Goal: Check status: Check status

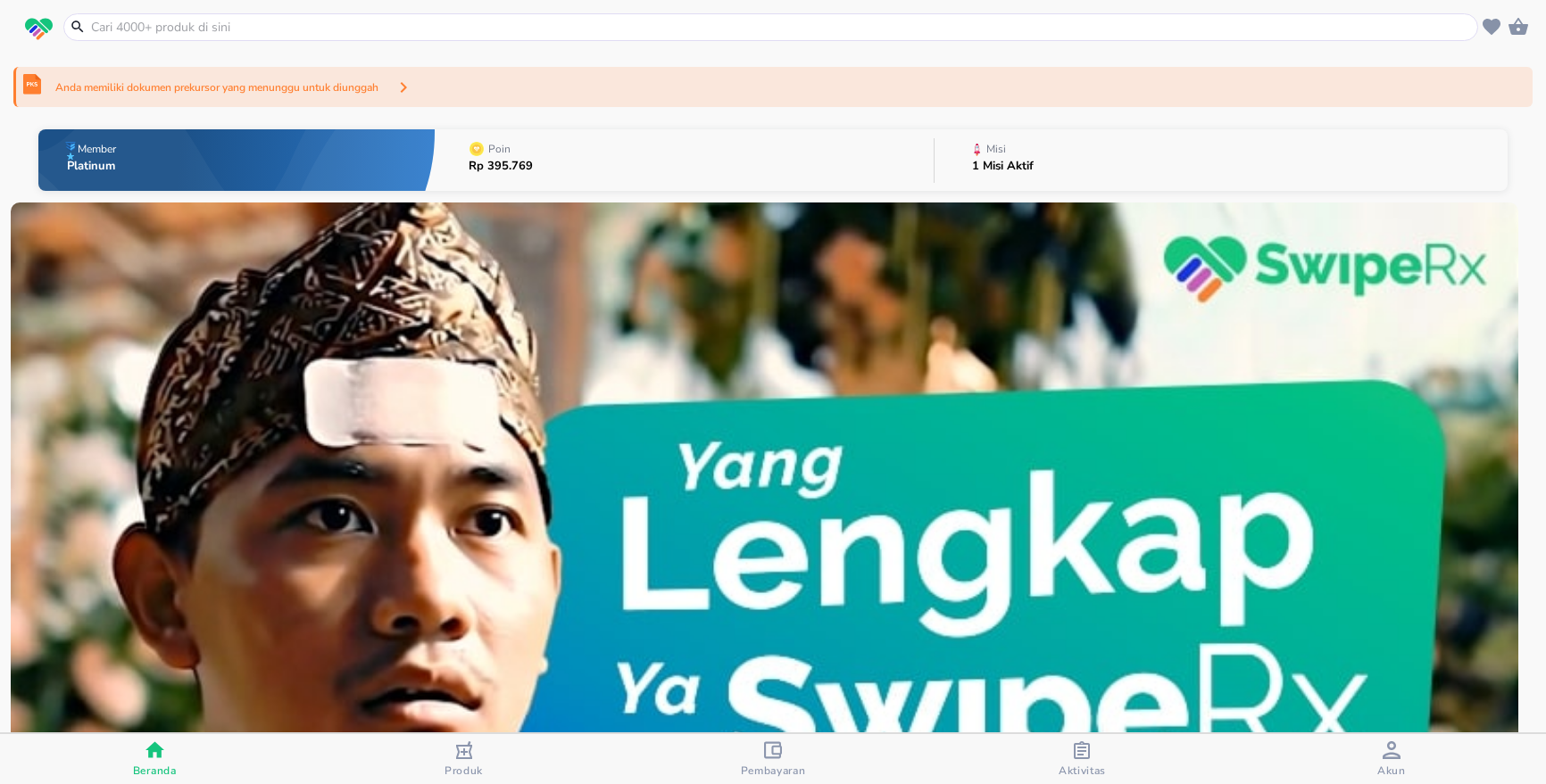
click at [1109, 760] on span "Aktivitas" at bounding box center [1081, 759] width 298 height 37
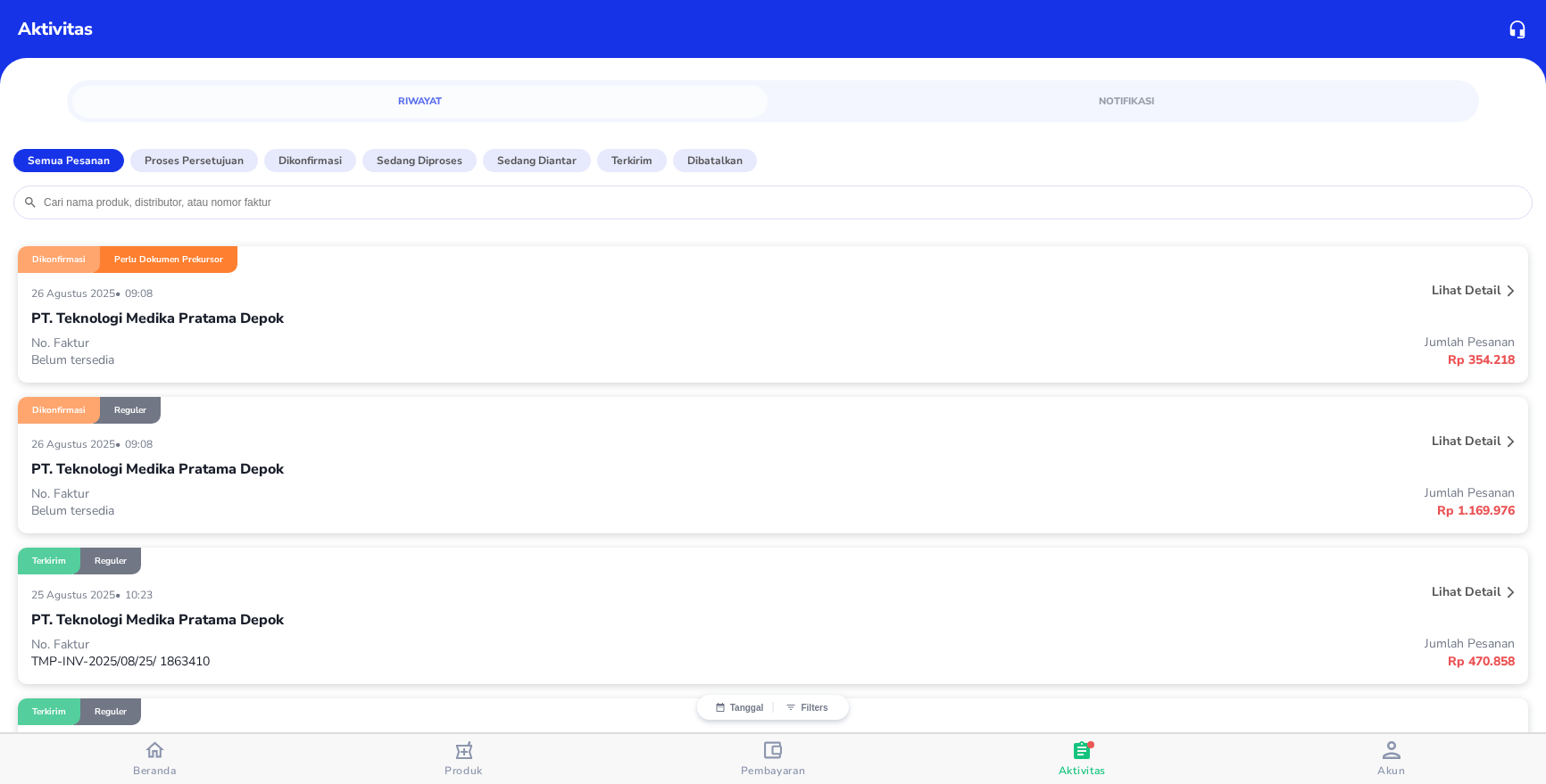
click at [260, 340] on p "No. Faktur" at bounding box center [401, 342] width 742 height 17
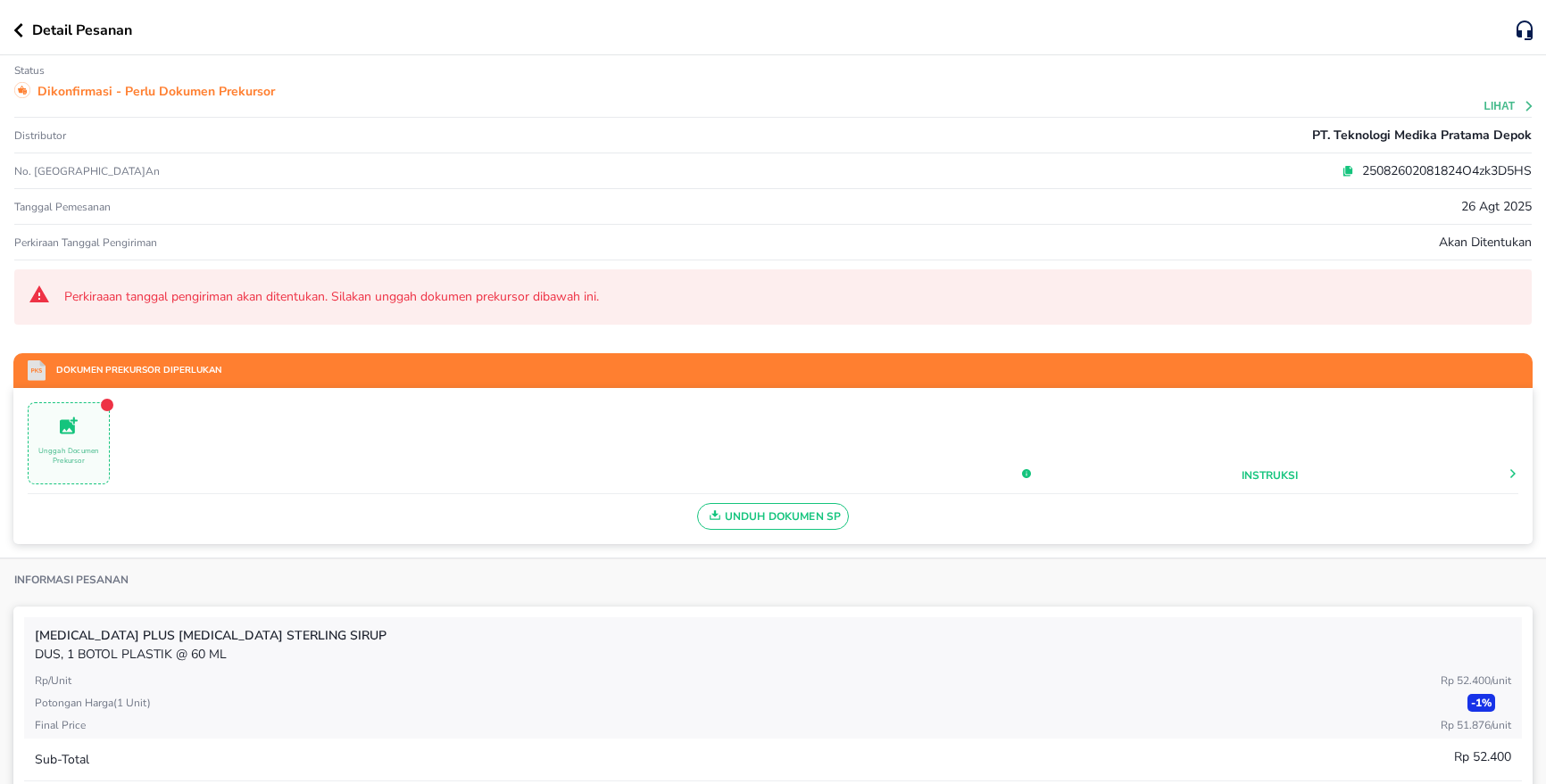
click at [20, 33] on icon "button" at bounding box center [18, 30] width 9 height 14
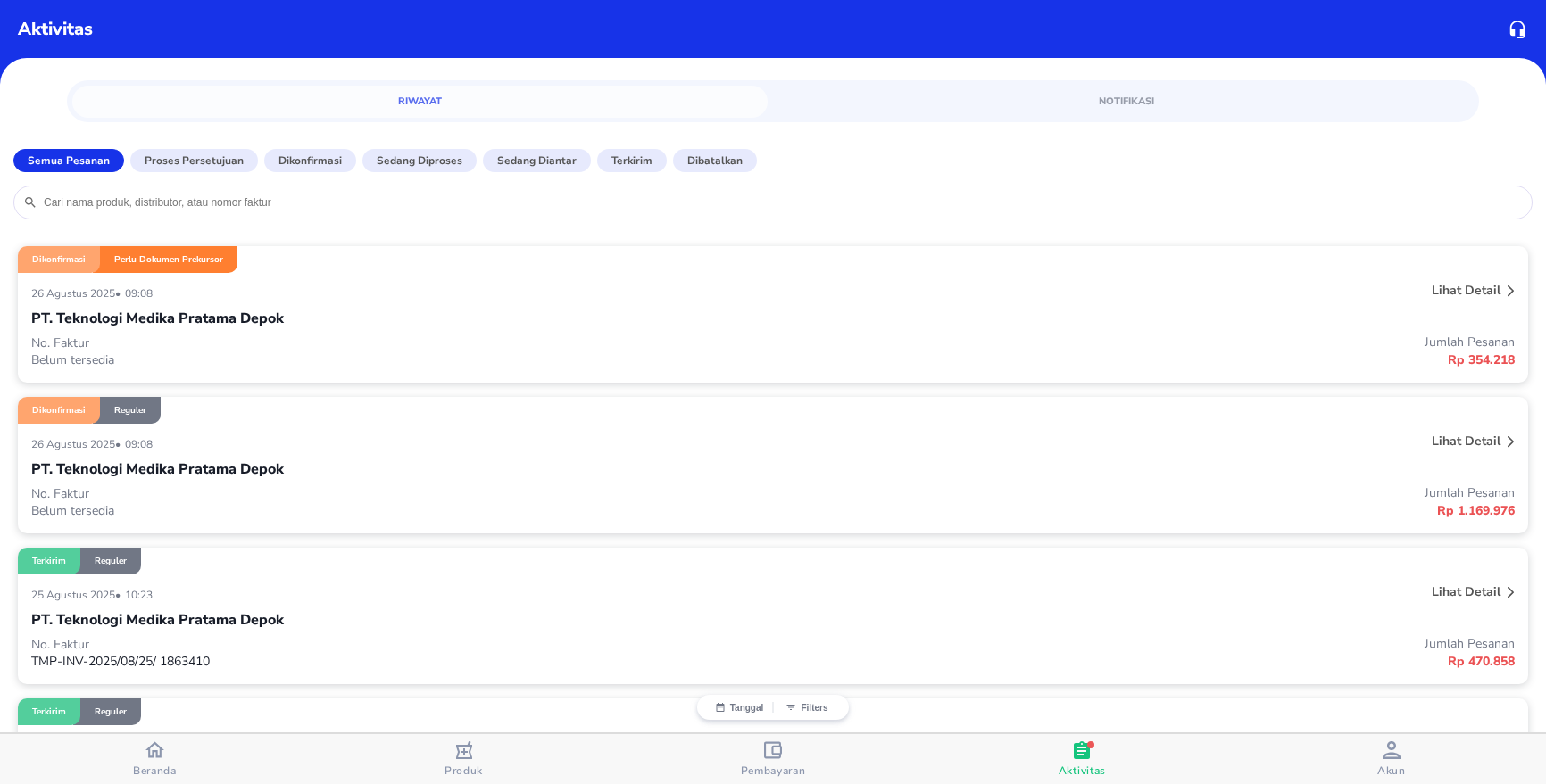
click at [244, 450] on div "[DATE] • 09:08" at bounding box center [463, 444] width 865 height 22
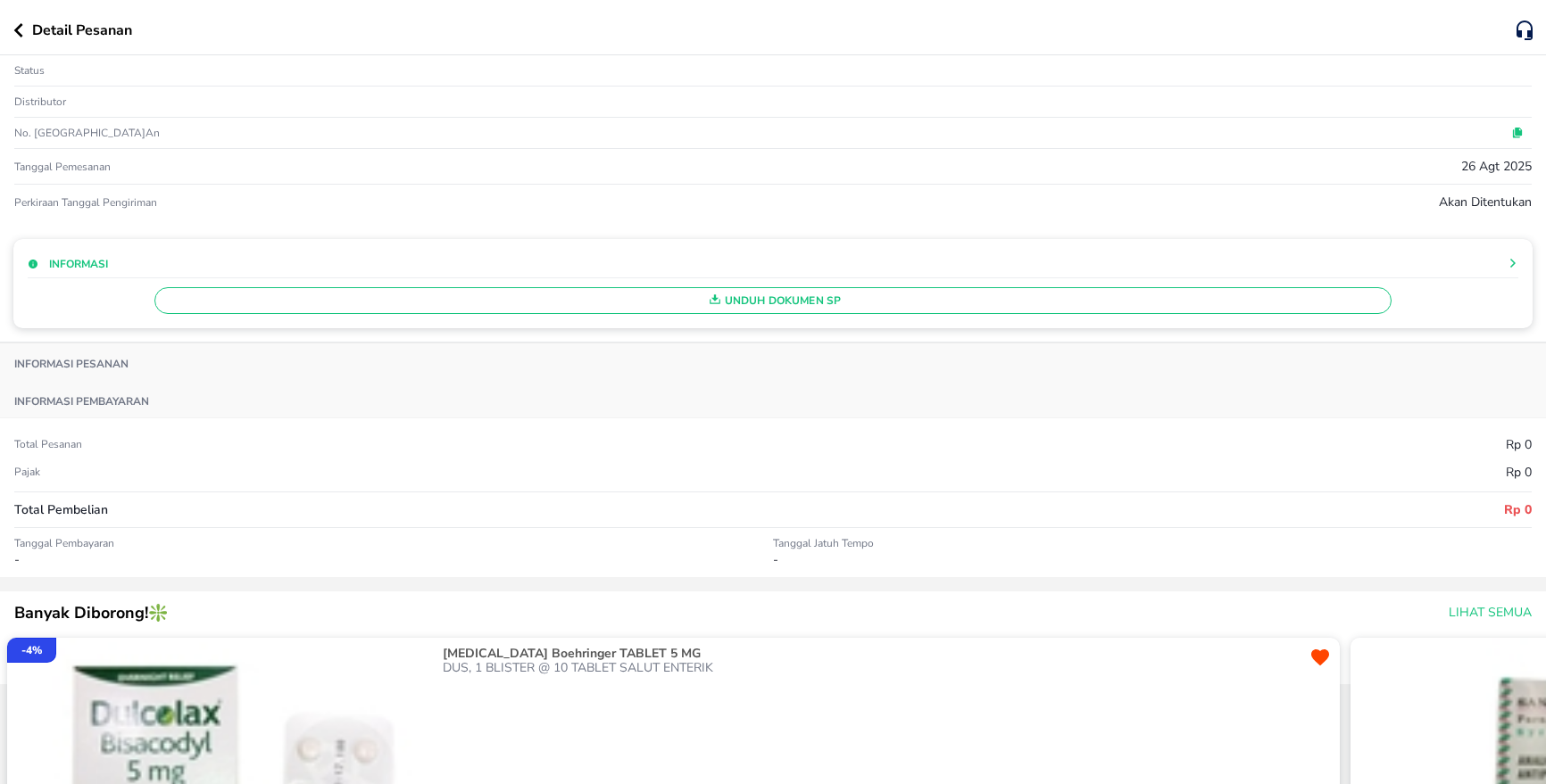
click at [19, 32] on icon "button" at bounding box center [18, 30] width 9 height 14
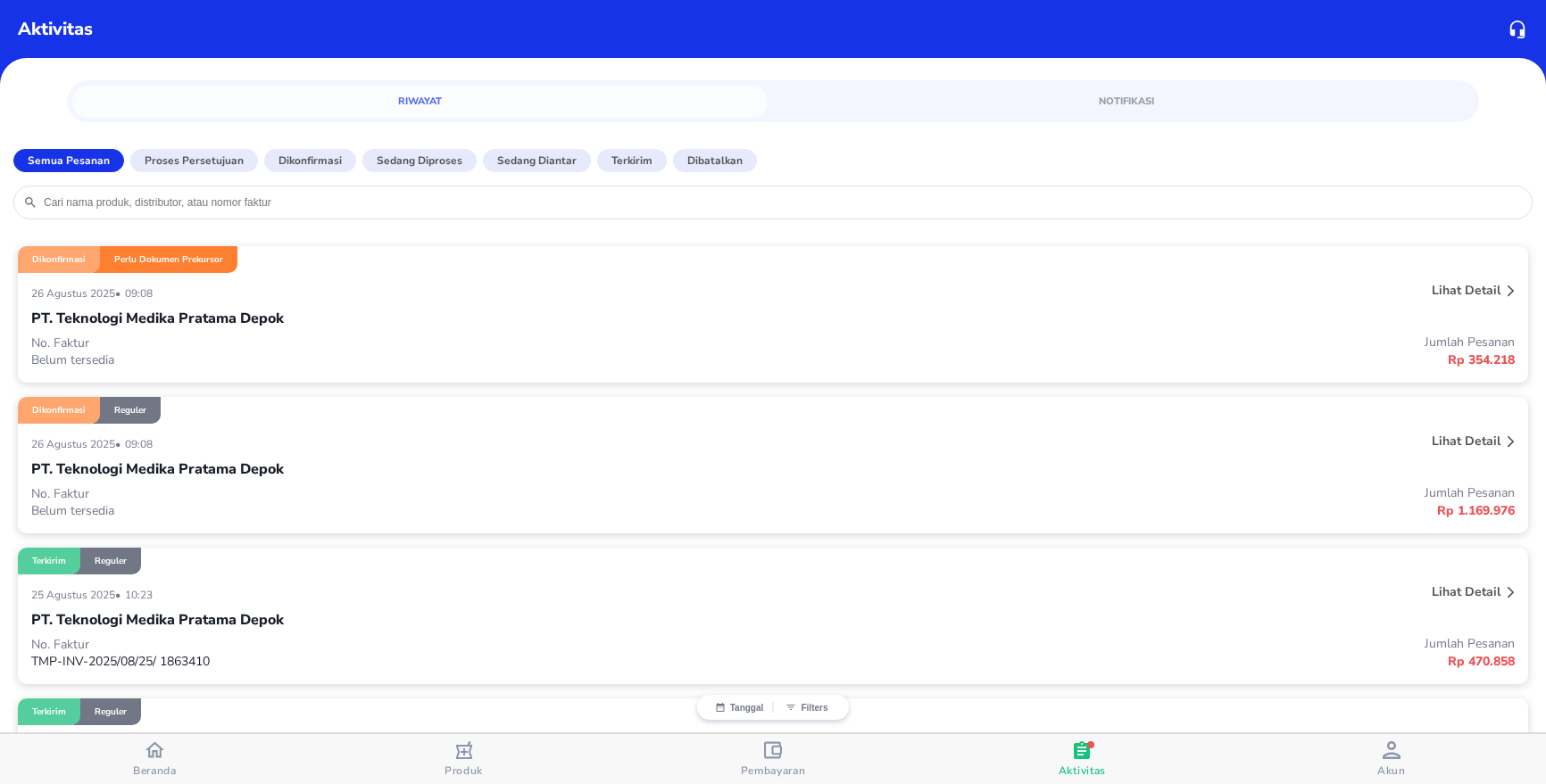
click at [261, 318] on p "PT. Teknologi Medika Pratama Depok" at bounding box center [157, 319] width 252 height 22
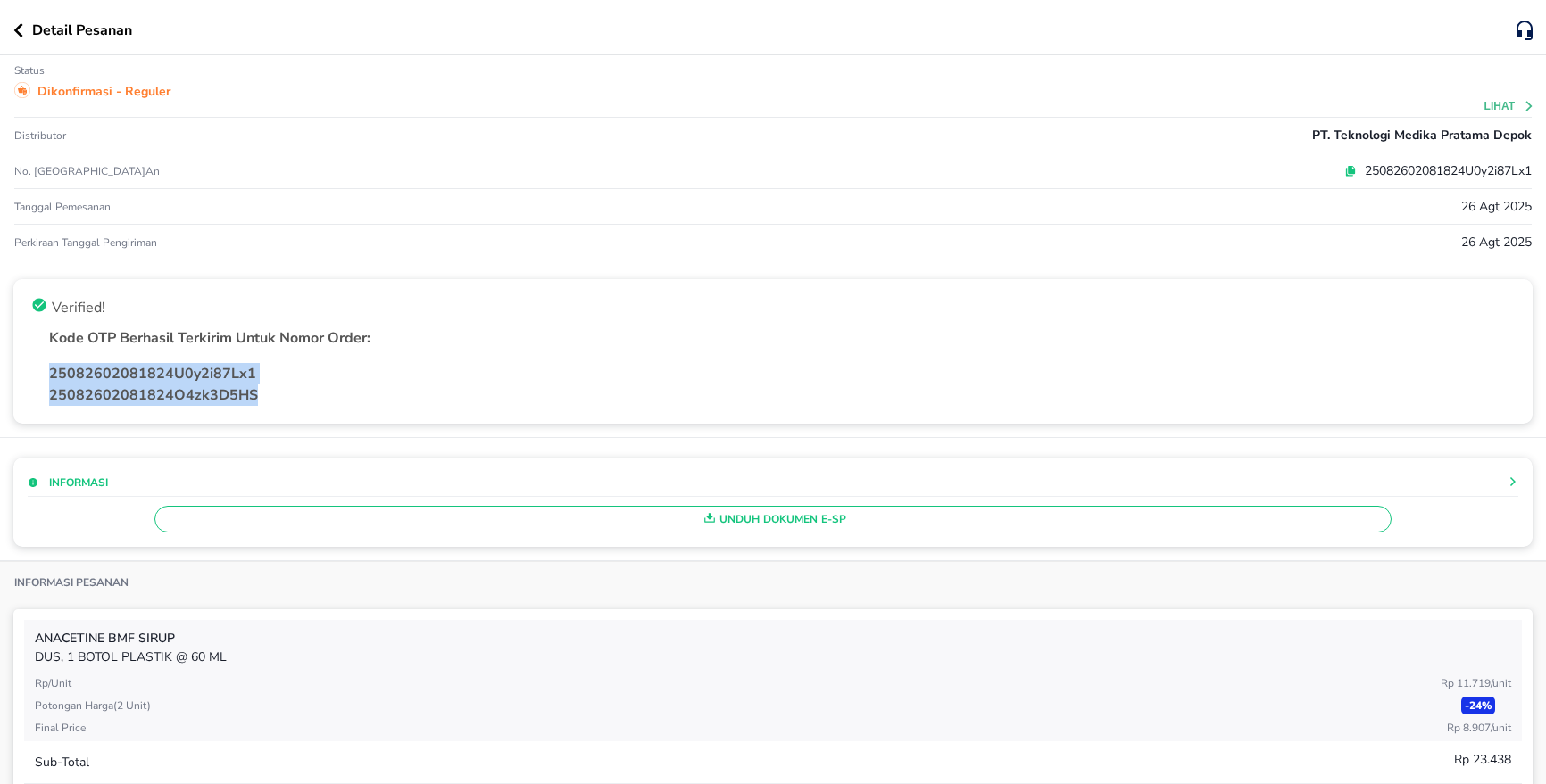
drag, startPoint x: 43, startPoint y: 375, endPoint x: 285, endPoint y: 379, distance: 242.0
click at [274, 393] on div "25082602081824U0y2i87Lx1 25082602081824O4zk3D5HS" at bounding box center [773, 385] width 1498 height 58
copy div "25082602081824U0y2i87Lx1 25082602081824O4zk3D5HS"
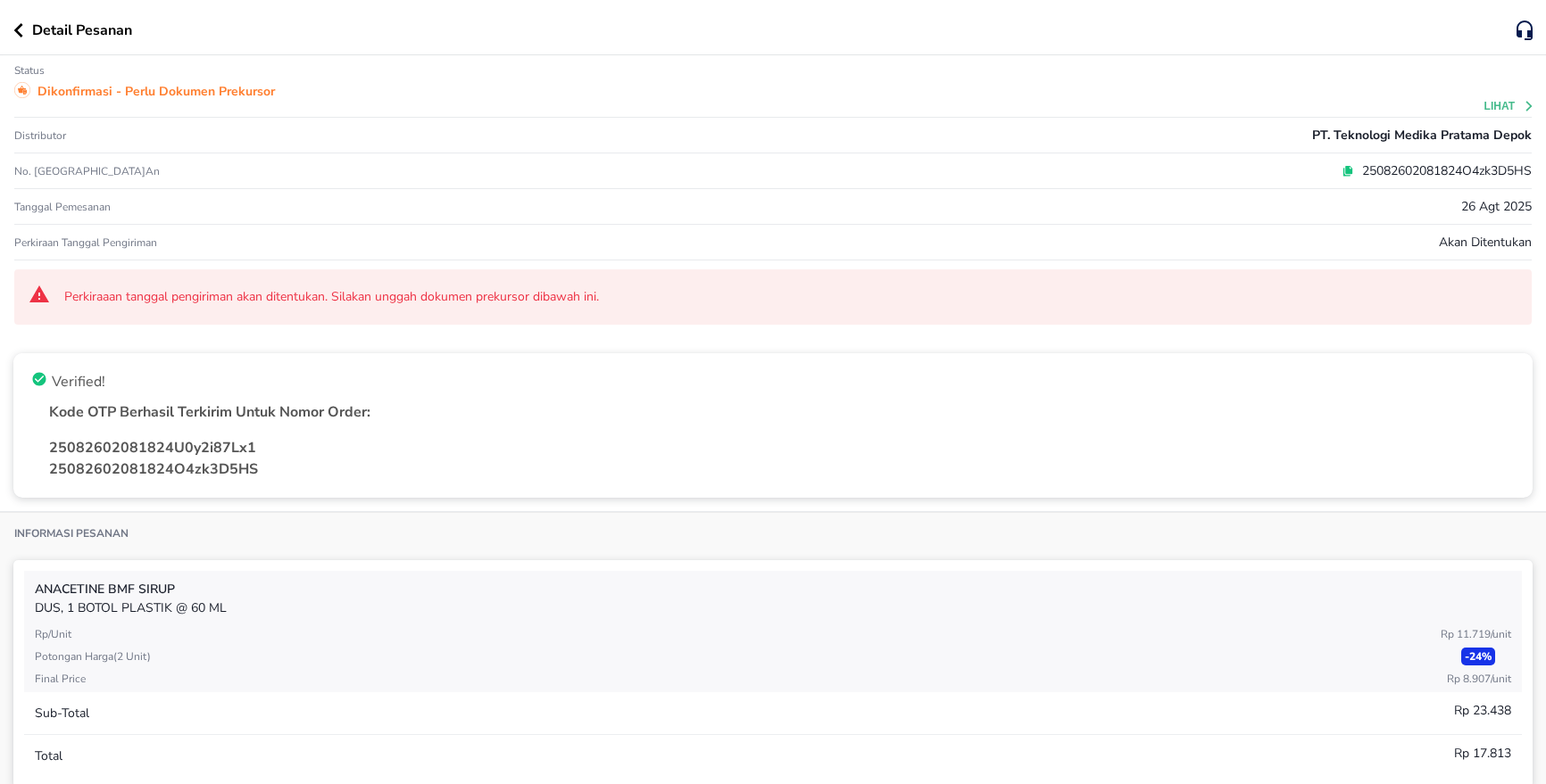
click at [418, 295] on span "Perkiraaan tanggal pengiriman akan ditentukan. Silakan unggah dokumen prekursor…" at bounding box center [791, 297] width 1454 height 18
click at [20, 31] on icon "button" at bounding box center [18, 30] width 10 height 14
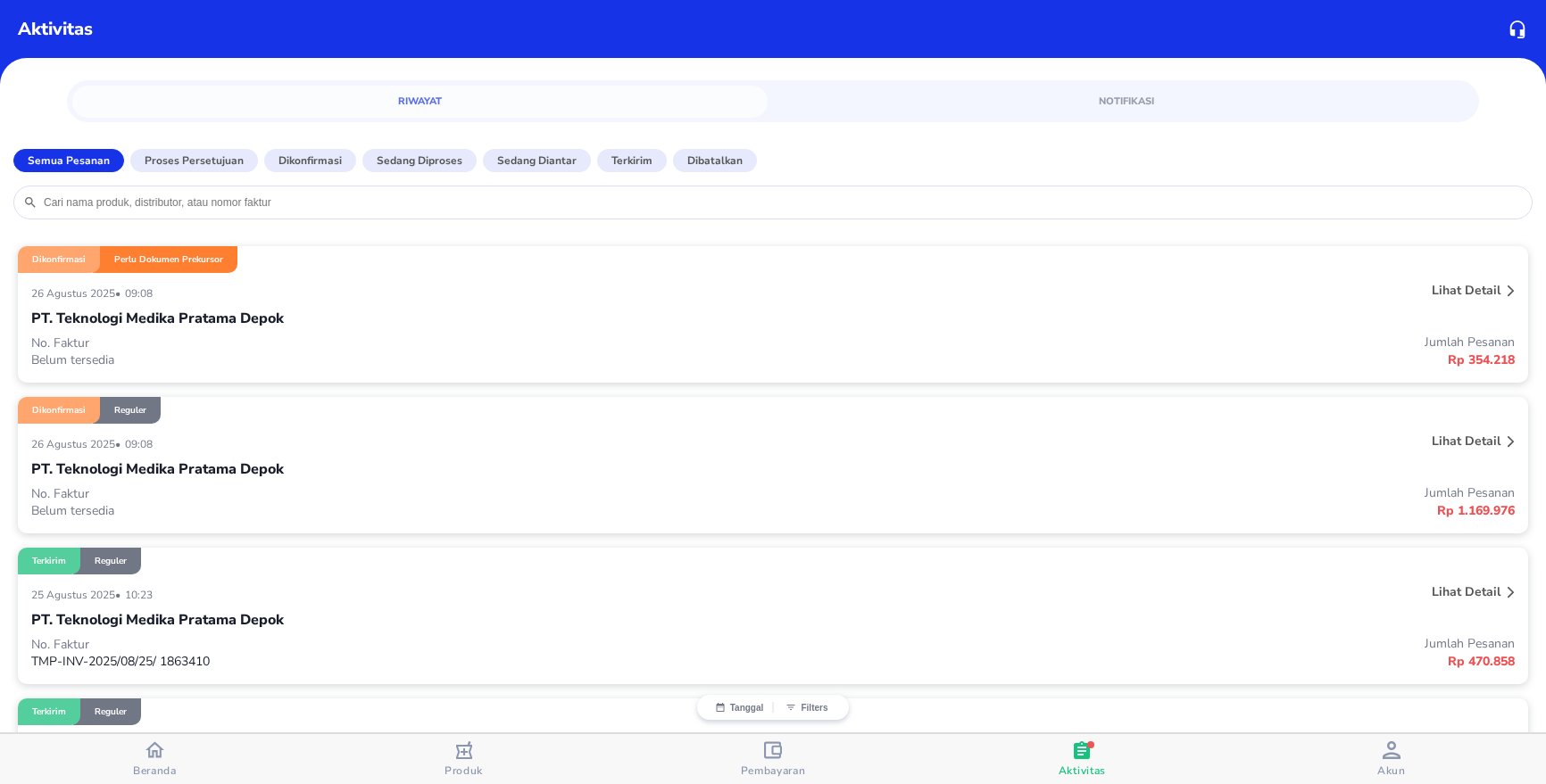
click at [377, 292] on div "[DATE] • 09:08" at bounding box center [463, 293] width 865 height 22
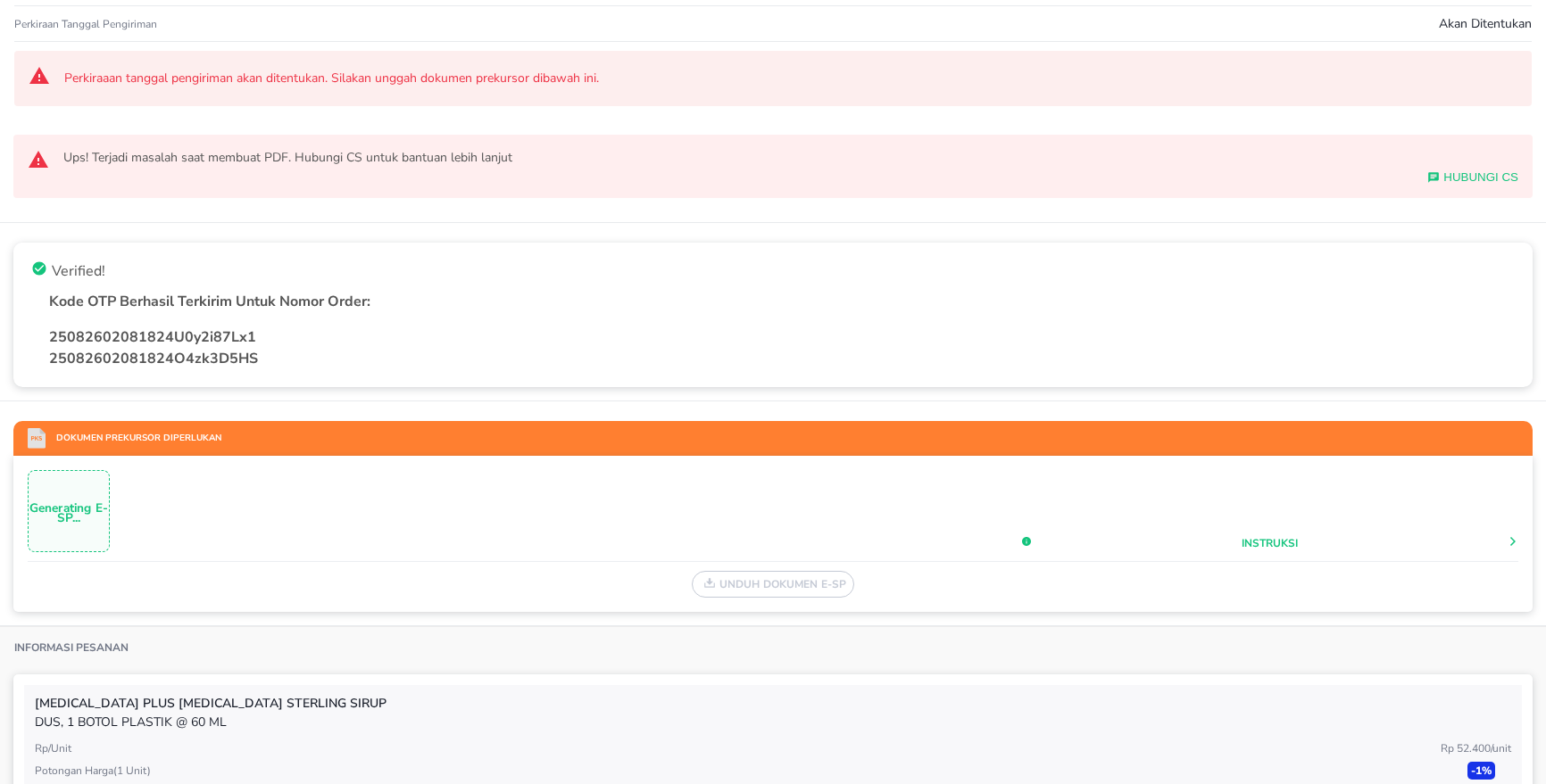
scroll to position [223, 0]
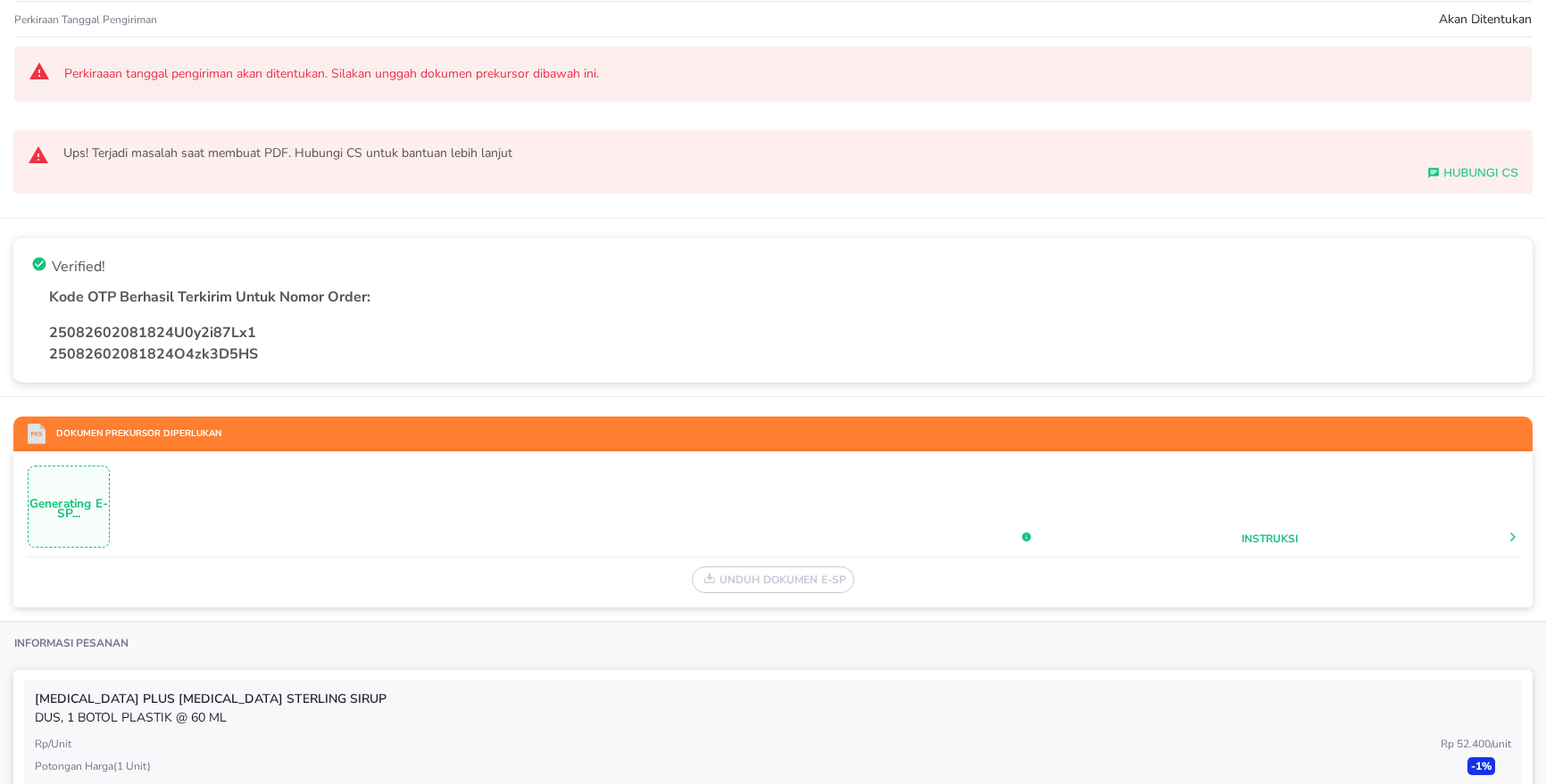
click at [58, 508] on p "Generating E-SP..." at bounding box center [69, 509] width 80 height 20
click at [73, 484] on div "Generating E-SP..." at bounding box center [69, 508] width 80 height 83
click at [76, 482] on div "Generating E-SP..." at bounding box center [69, 508] width 80 height 83
click at [63, 502] on p "Generating E-SP..." at bounding box center [69, 509] width 80 height 20
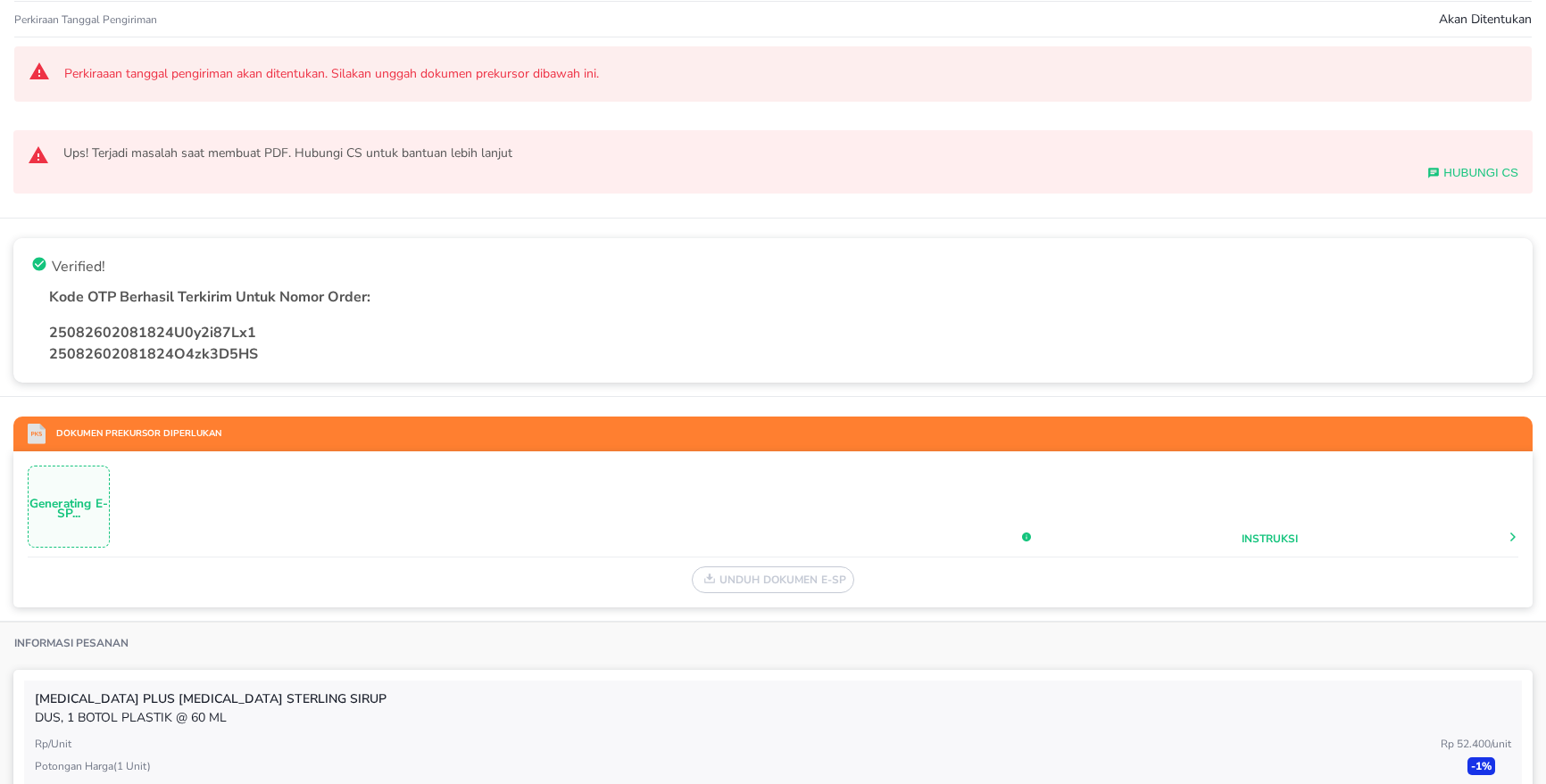
click at [792, 579] on div "Unduh Dokumen e-SP" at bounding box center [773, 576] width 1490 height 36
